Goal: Task Accomplishment & Management: Manage account settings

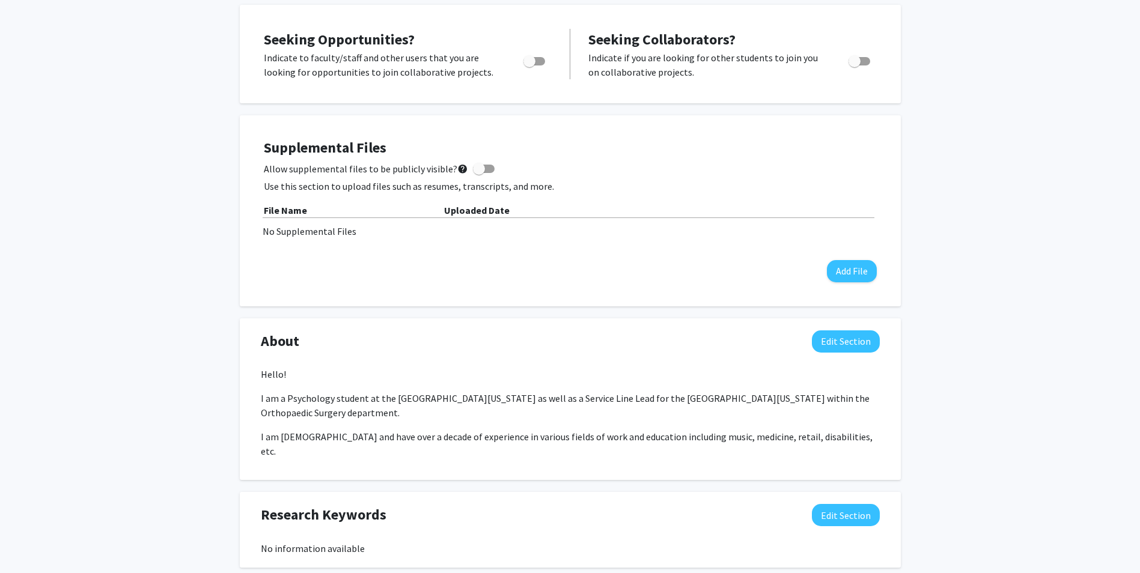
scroll to position [301, 0]
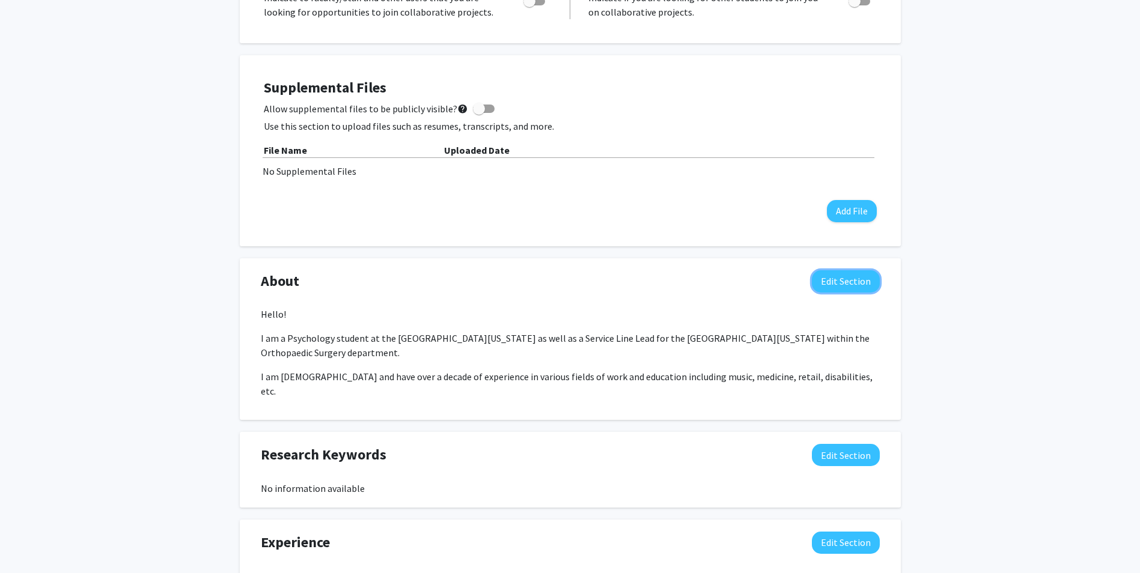
click at [861, 281] on button "Edit Section" at bounding box center [846, 281] width 68 height 22
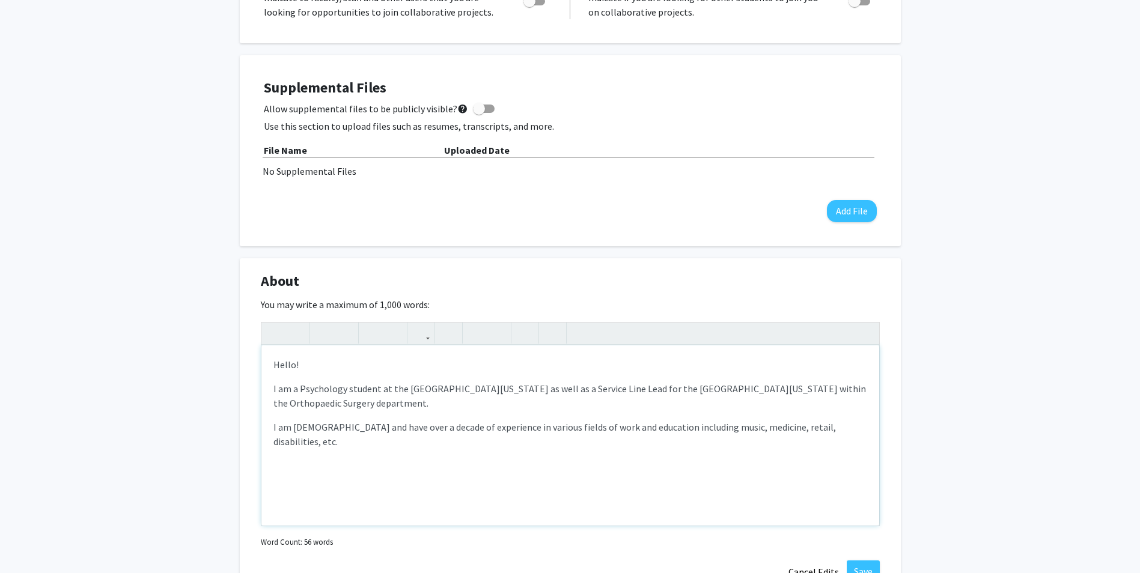
click at [827, 432] on p "I am [DEMOGRAPHIC_DATA] and have over a decade of experience in various fields …" at bounding box center [570, 434] width 594 height 29
click at [979, 433] on div "[PERSON_NAME] Edit Section See Public View help Degree Level: Undergraduate Stu…" at bounding box center [570, 408] width 1140 height 1330
click at [367, 441] on p "I am [DEMOGRAPHIC_DATA] and have over a decade of experience in various fields …" at bounding box center [570, 434] width 594 height 29
click at [861, 433] on p "I am [DEMOGRAPHIC_DATA] and have over a decade of experience in various fields …" at bounding box center [570, 434] width 594 height 29
type textarea "<p>Hello!</p><p>I am a Psychology student at the [GEOGRAPHIC_DATA][US_STATE] as…"
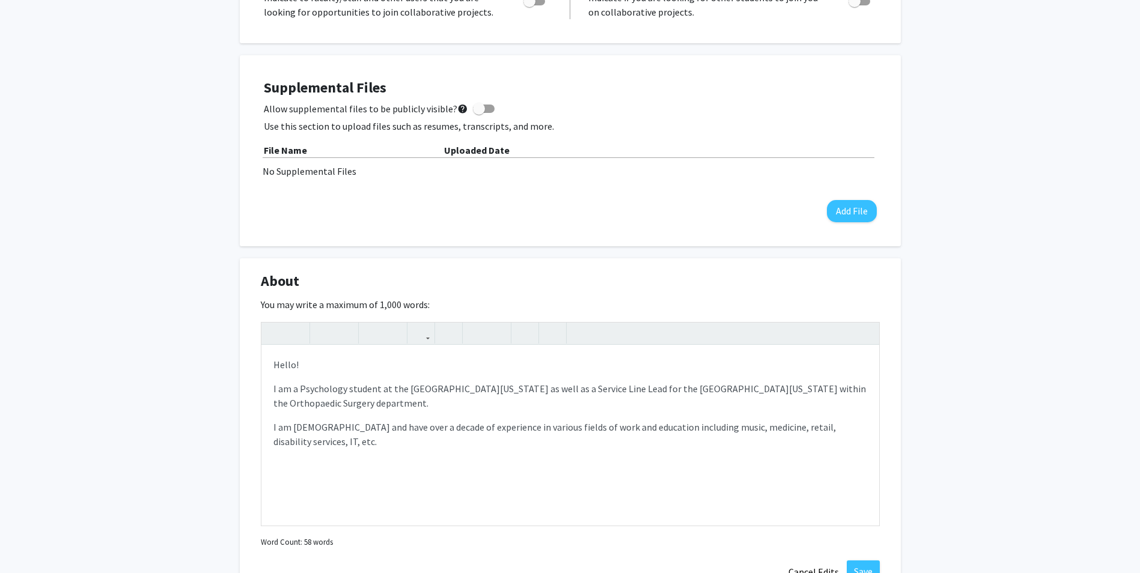
click at [1040, 368] on div "[PERSON_NAME] Edit Section See Public View help Degree Level: Undergraduate Stu…" at bounding box center [570, 408] width 1140 height 1330
click at [990, 162] on div "[PERSON_NAME] Edit Section See Public View help Degree Level: Undergraduate Stu…" at bounding box center [570, 408] width 1140 height 1330
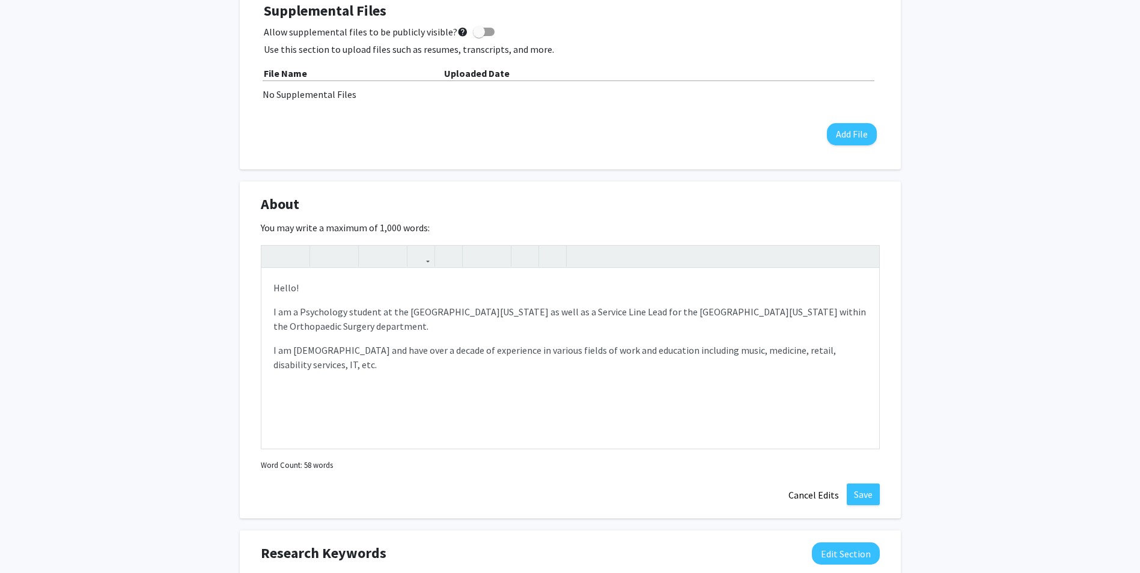
scroll to position [421, 0]
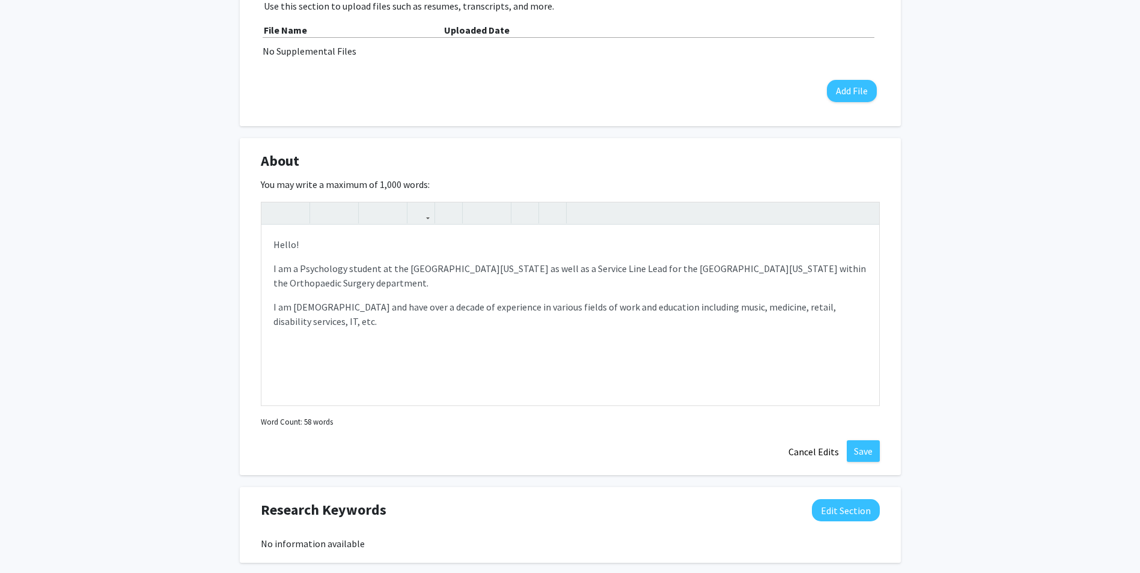
click at [884, 435] on div "About Edit Section You may write a maximum of 1,000 words: <p>Hello!</p><p>I am…" at bounding box center [570, 307] width 661 height 338
click at [873, 451] on button "Save" at bounding box center [863, 452] width 33 height 22
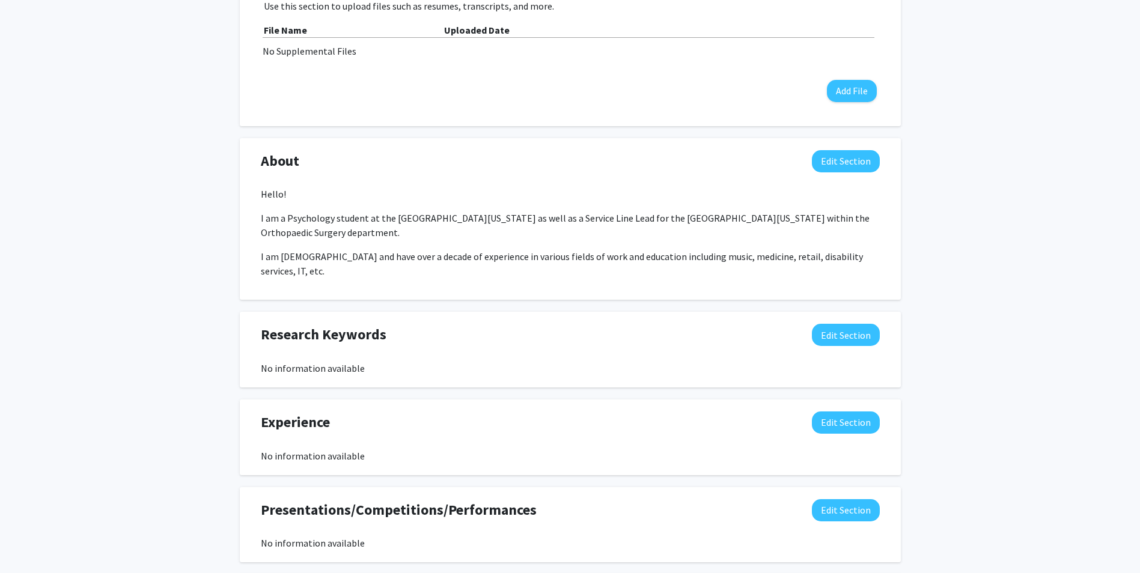
click at [908, 201] on div "[PERSON_NAME] Edit Section See Public View help Degree Level: Undergraduate Stu…" at bounding box center [570, 200] width 1140 height 1154
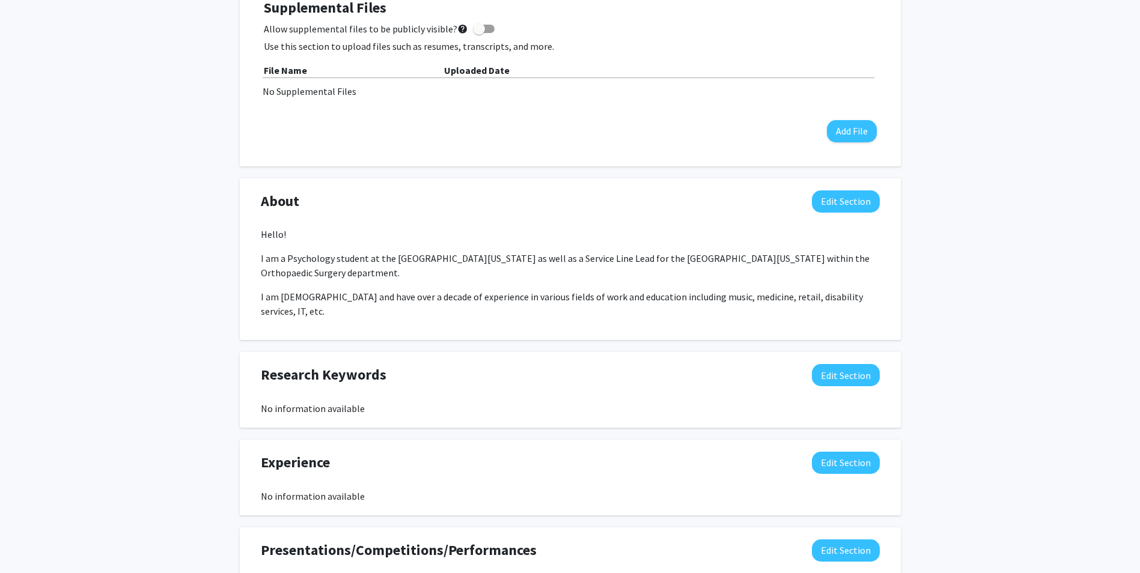
scroll to position [361, 0]
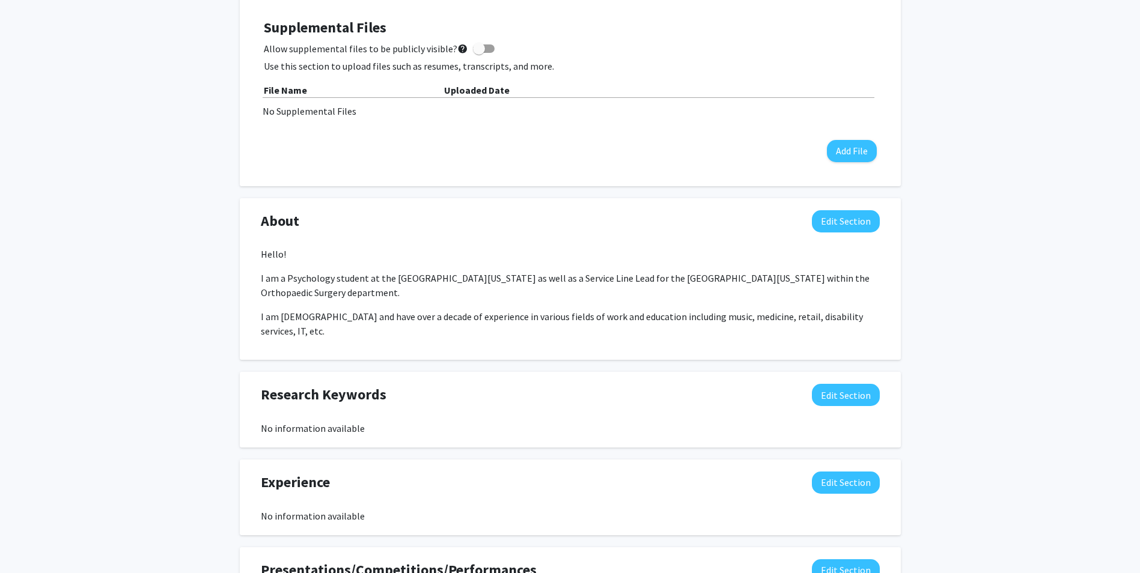
click at [1006, 240] on div "[PERSON_NAME] Edit Section See Public View help Degree Level: Undergraduate Stu…" at bounding box center [570, 260] width 1140 height 1154
click at [957, 290] on div "[PERSON_NAME] Edit Section See Public View help Degree Level: Undergraduate Stu…" at bounding box center [570, 260] width 1140 height 1154
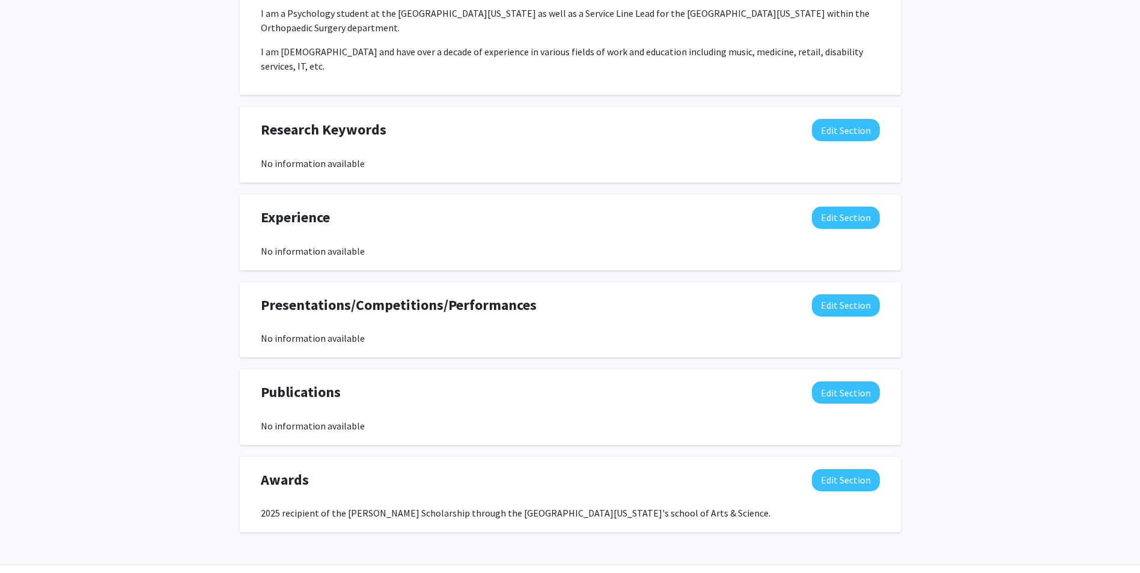
scroll to position [646, 0]
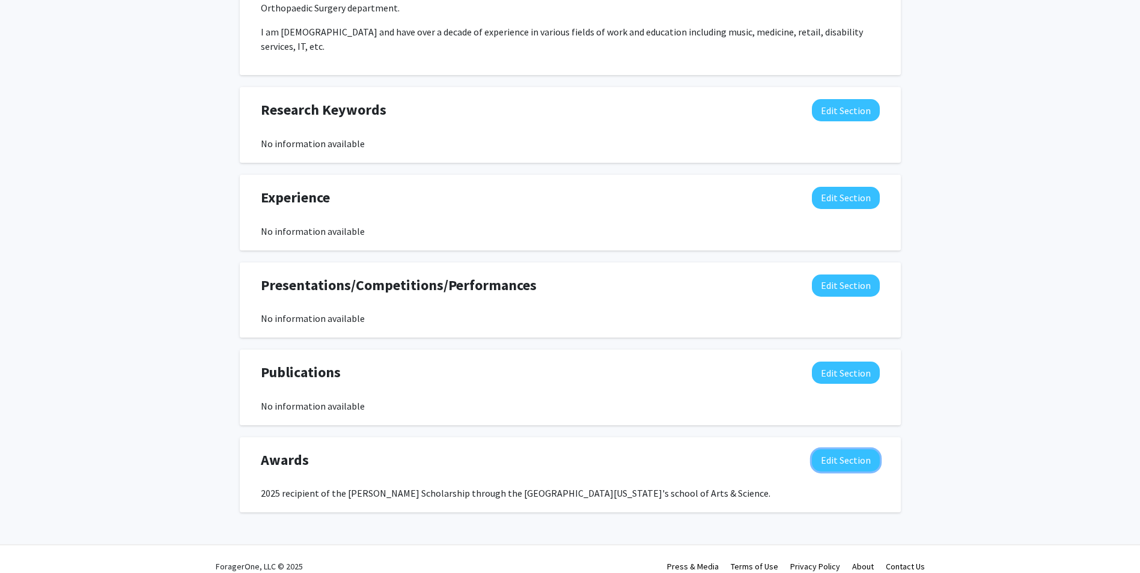
click at [862, 451] on button "Edit Section" at bounding box center [846, 461] width 68 height 22
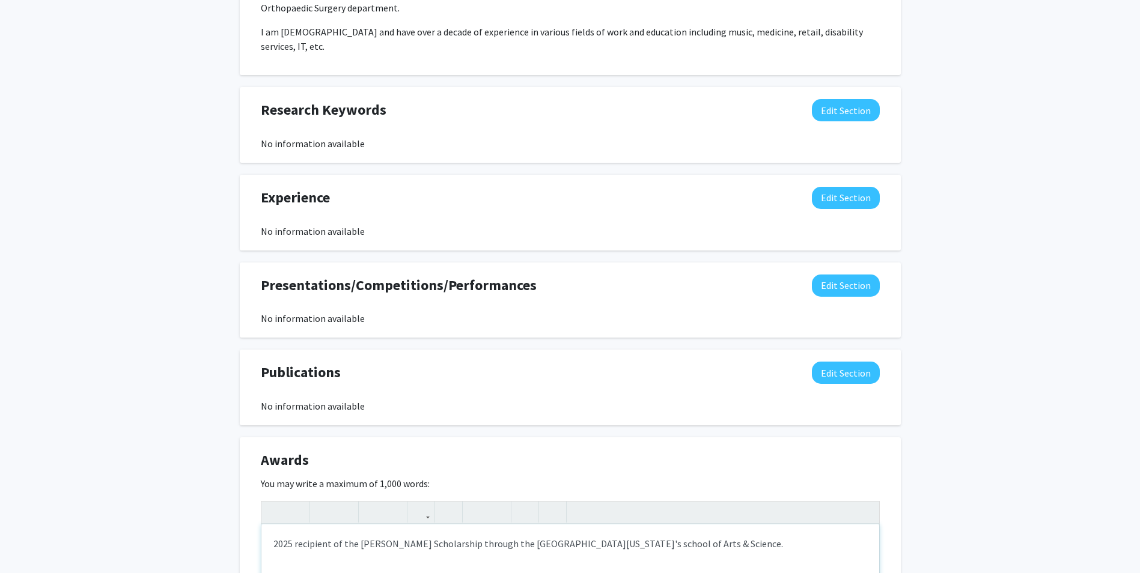
type textarea "2025 recipient of the [PERSON_NAME] Scholarship through the [GEOGRAPHIC_DATA][U…"
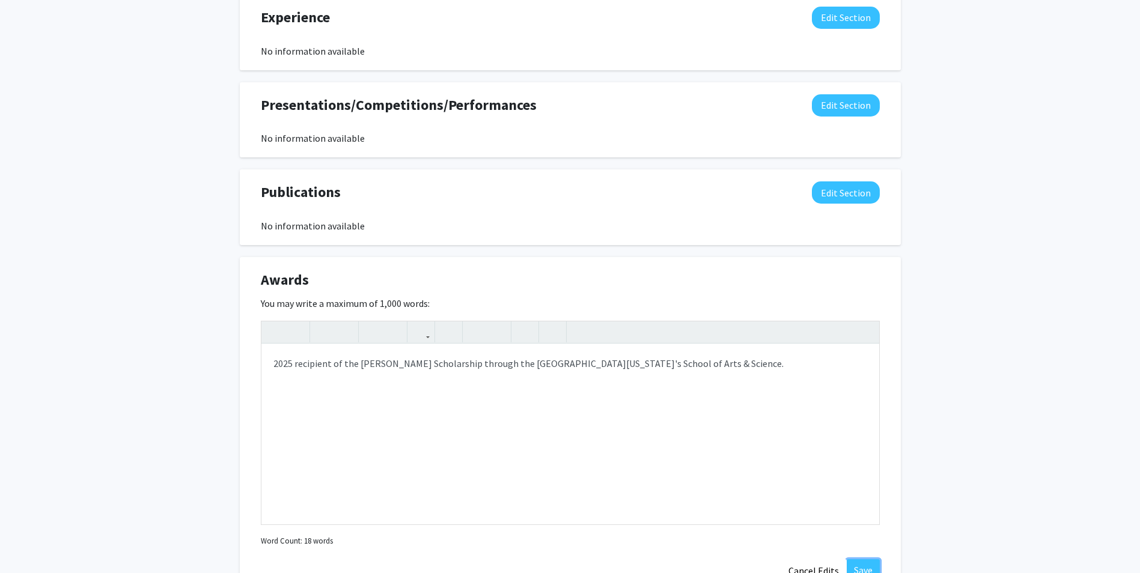
click at [858, 560] on button "Save" at bounding box center [863, 571] width 33 height 22
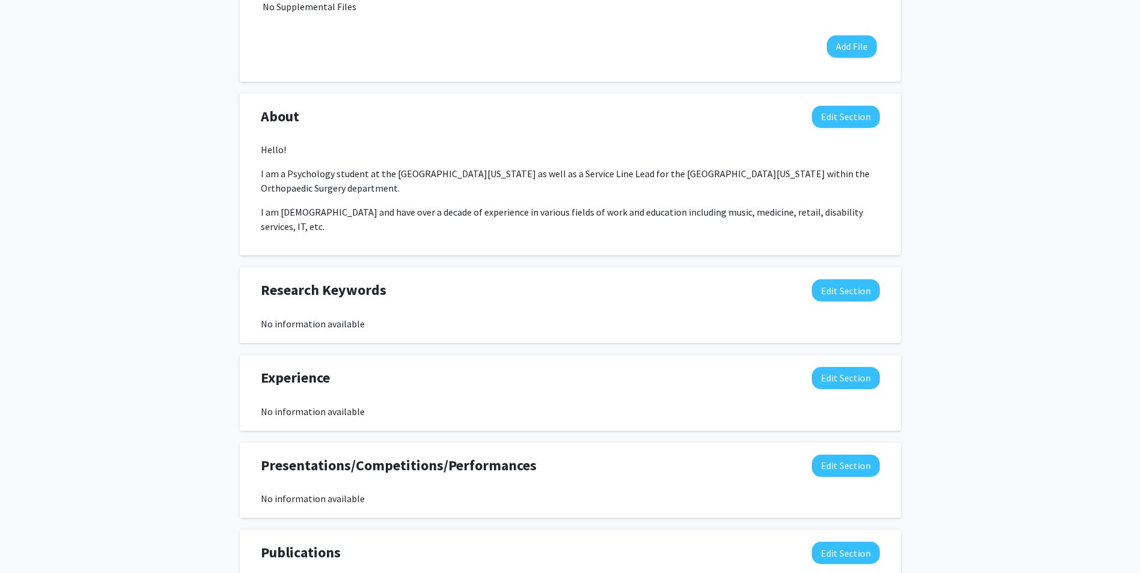
scroll to position [345, 0]
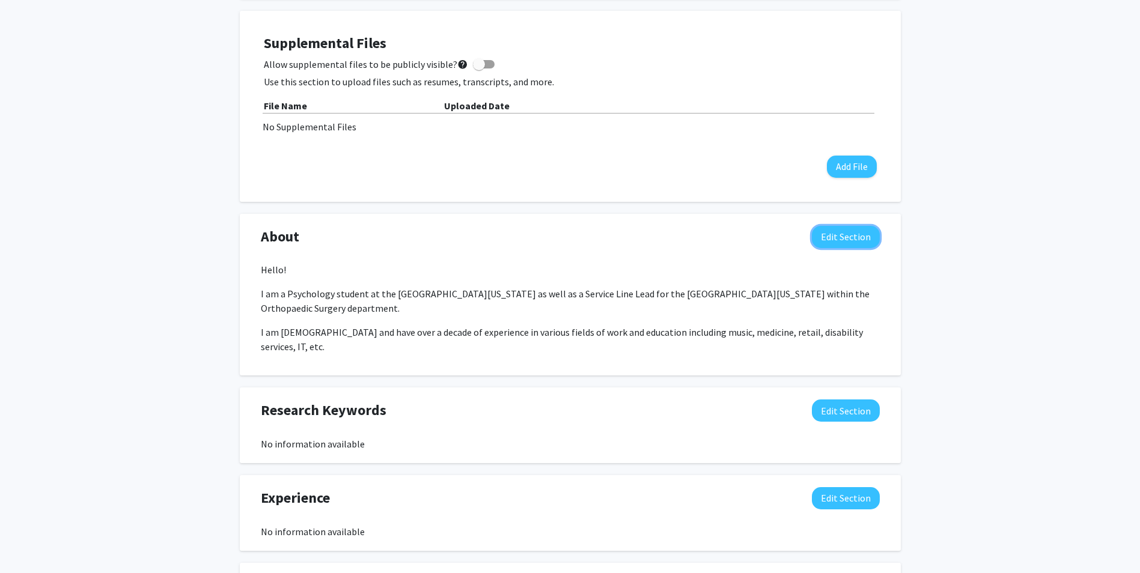
click at [850, 243] on button "Edit Section" at bounding box center [846, 237] width 68 height 22
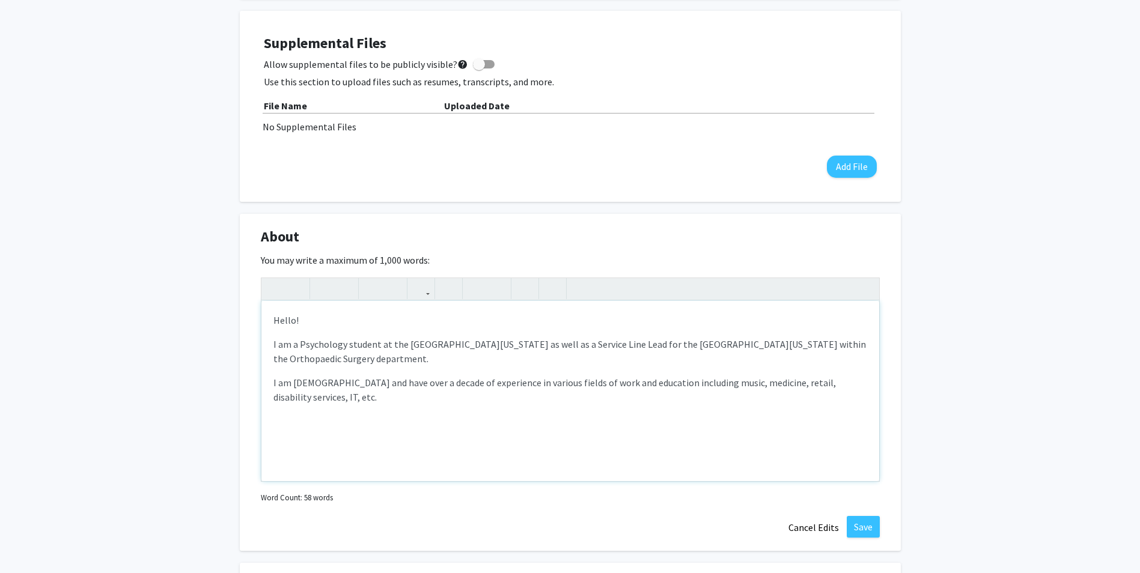
click at [435, 359] on p "I am a Psychology student at the [GEOGRAPHIC_DATA][US_STATE] as well as a Servi…" at bounding box center [570, 351] width 594 height 29
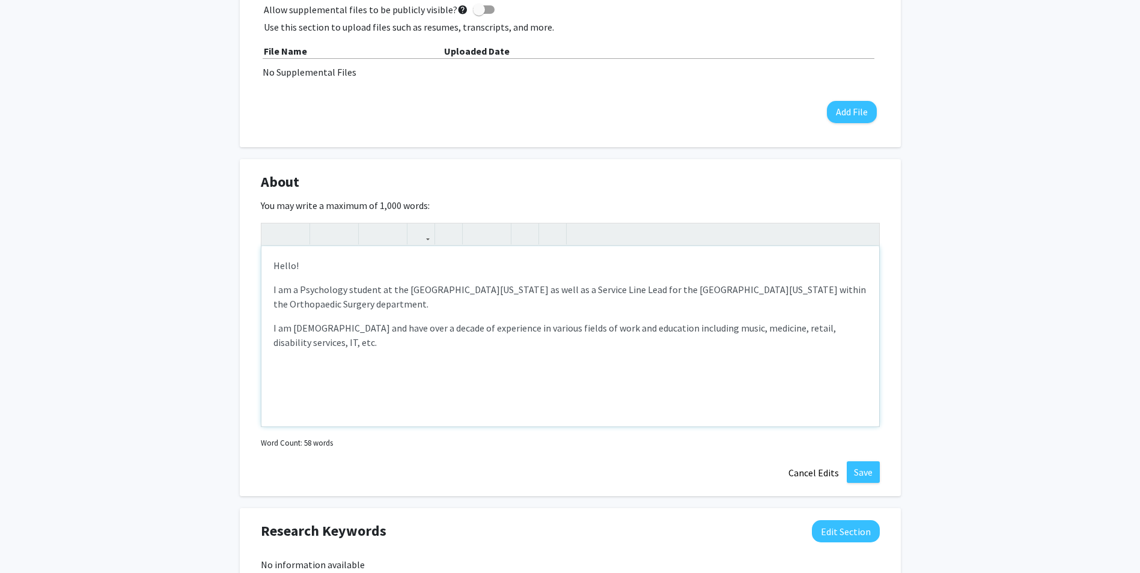
scroll to position [421, 0]
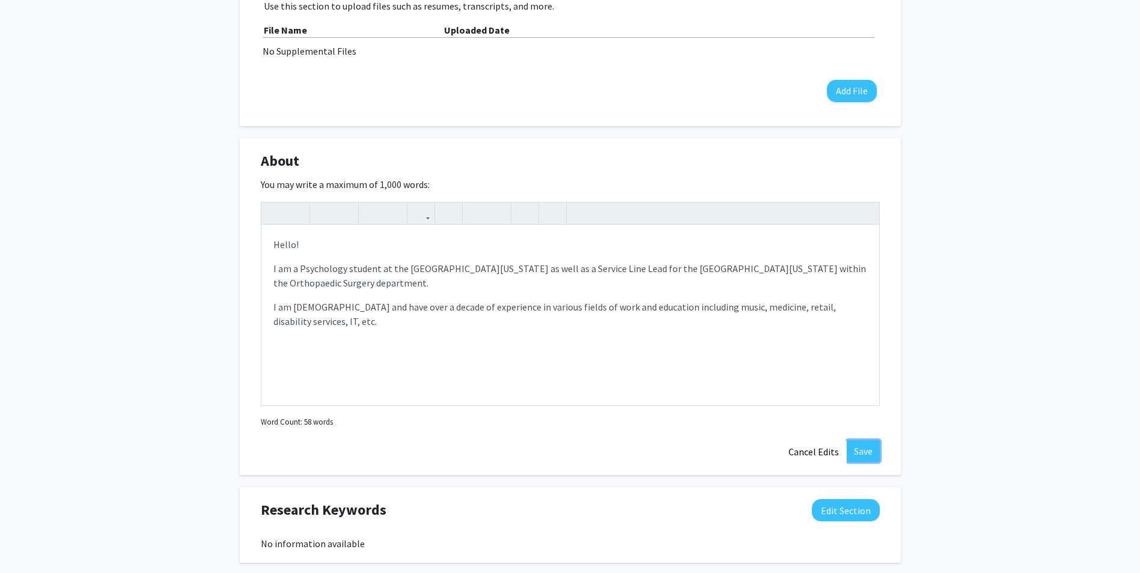
click at [858, 459] on button "Save" at bounding box center [863, 452] width 33 height 22
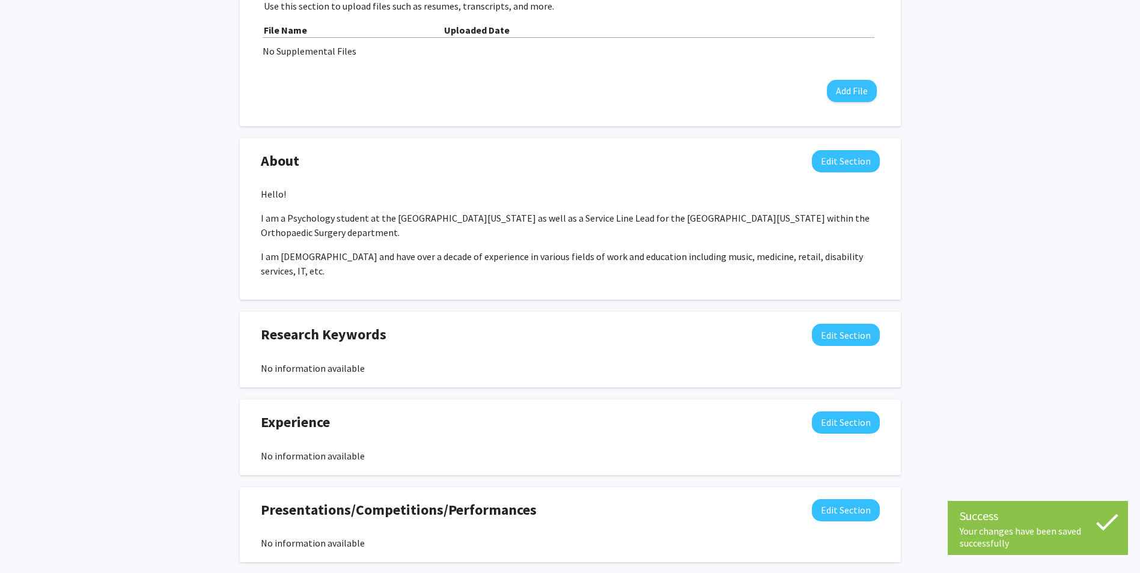
click at [988, 303] on div "[PERSON_NAME] Edit Section See Public View help Degree Level: Undergraduate Stu…" at bounding box center [570, 200] width 1140 height 1154
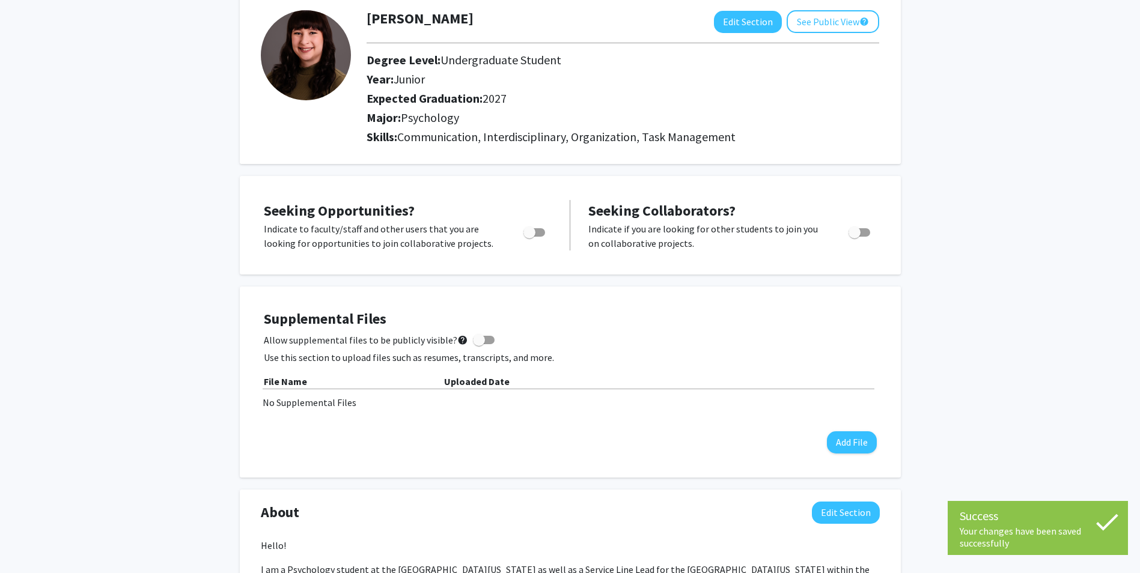
scroll to position [60, 0]
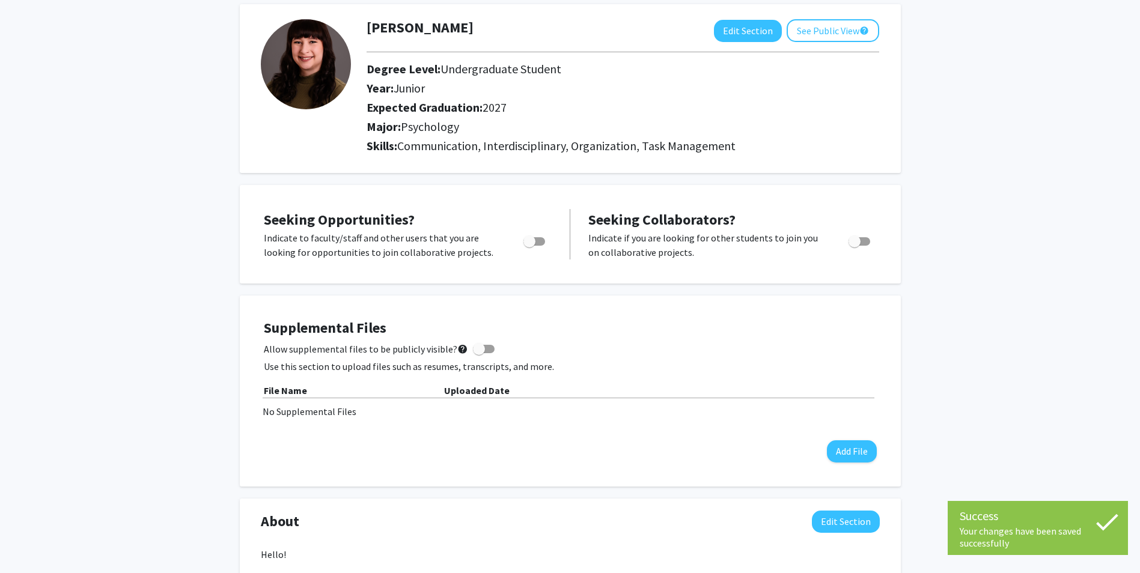
click at [950, 243] on div "[PERSON_NAME] Edit Section See Public View help Degree Level: Undergraduate Stu…" at bounding box center [570, 560] width 1140 height 1154
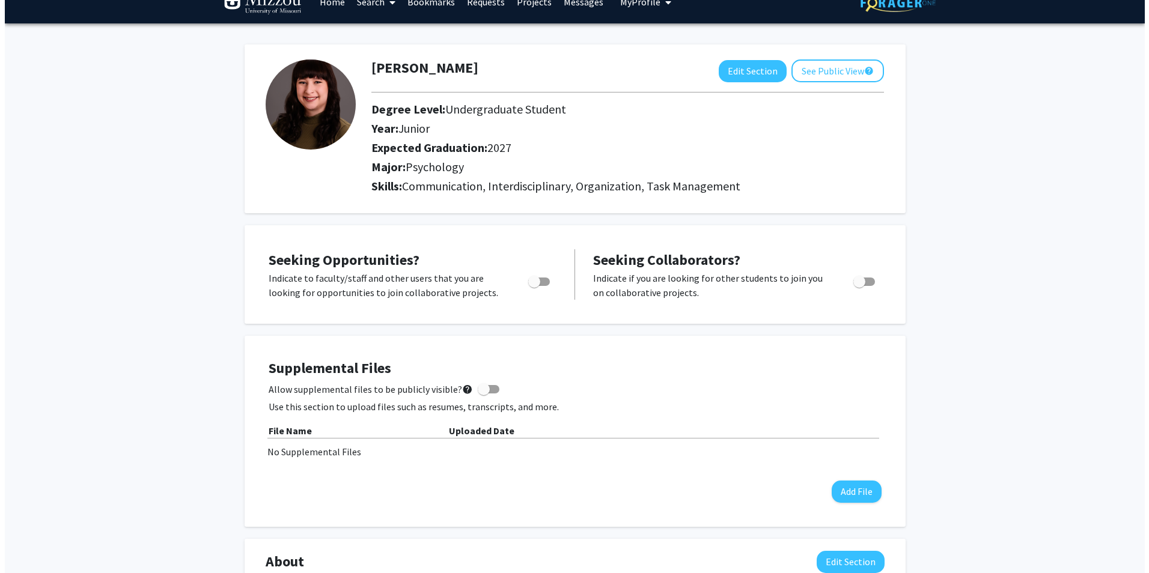
scroll to position [0, 0]
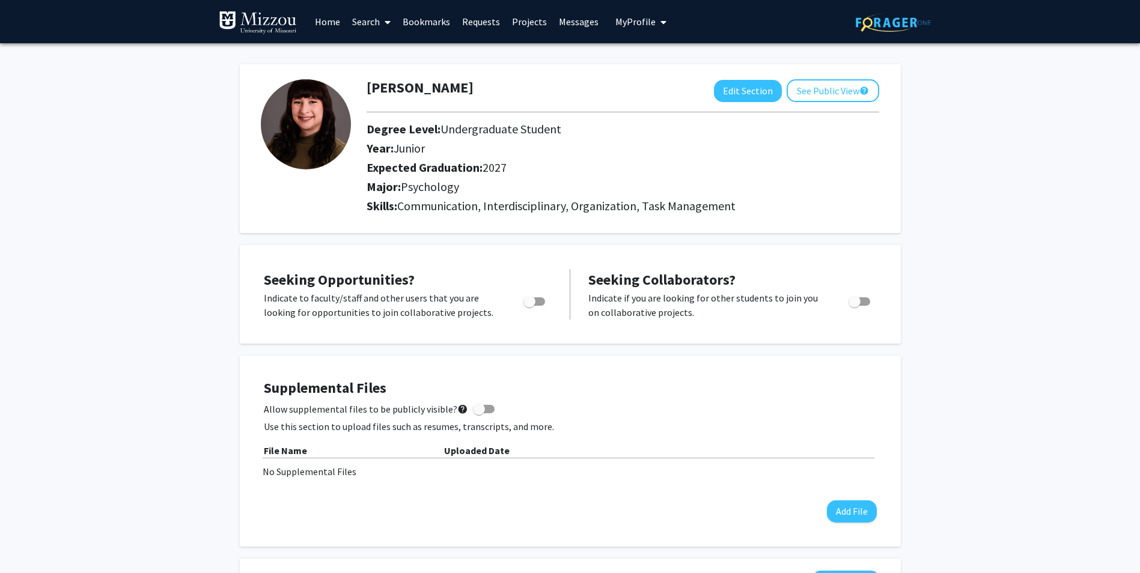
click at [263, 23] on img at bounding box center [258, 23] width 78 height 24
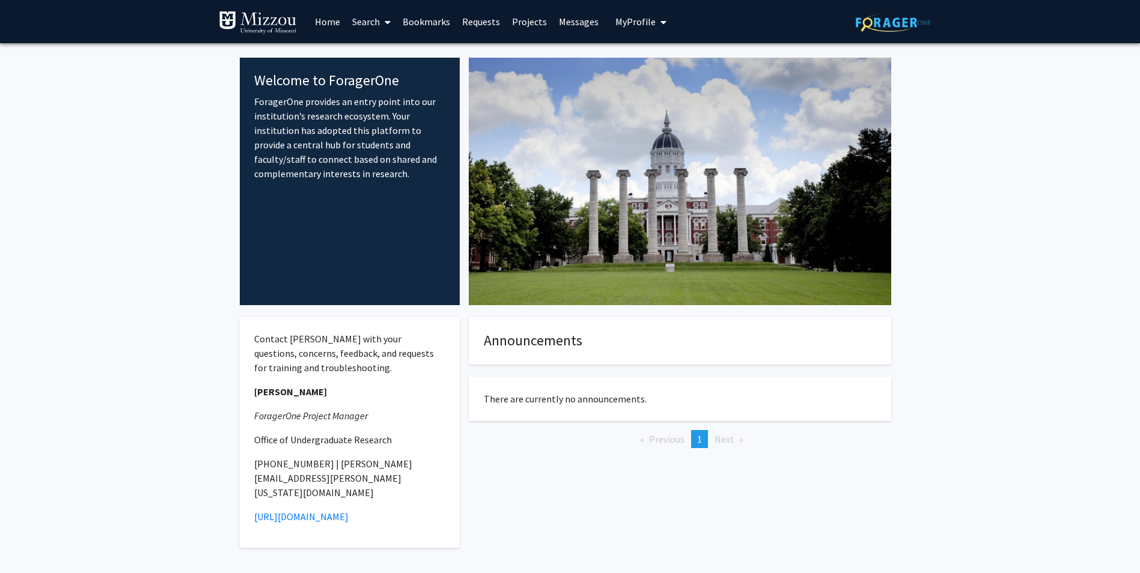
click at [989, 194] on fg-internal-home-page "Welcome to ForagerOne ForagerOne provides an entry point into our institution’s…" at bounding box center [570, 317] width 1140 height 548
click at [484, 14] on link "Requests" at bounding box center [481, 22] width 50 height 42
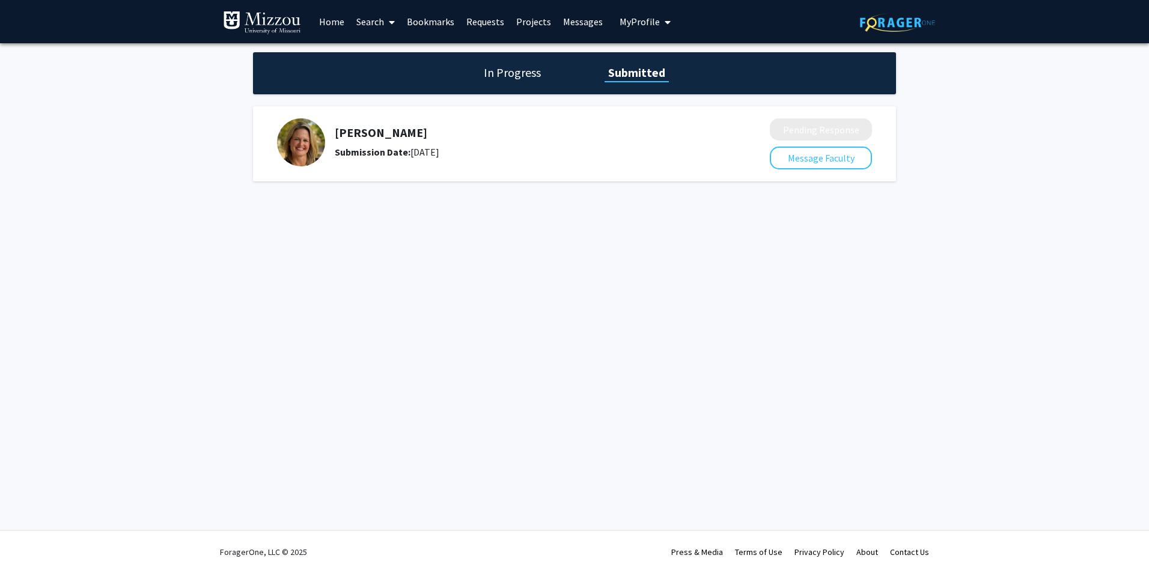
click at [525, 270] on div "Skip navigation Home Search Bookmarks Requests Projects Messages My Profile [PE…" at bounding box center [574, 286] width 1149 height 573
